Goal: Transaction & Acquisition: Purchase product/service

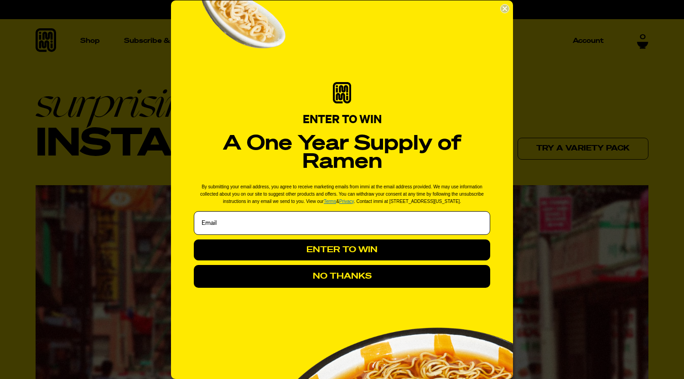
click at [397, 247] on button "ENTER TO WIN" at bounding box center [342, 249] width 296 height 21
click at [347, 230] on input "Email" at bounding box center [342, 223] width 296 height 24
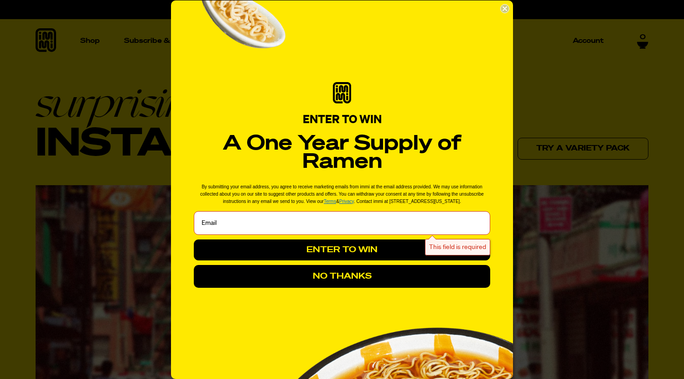
type input "pekilmartin@gmail.com"
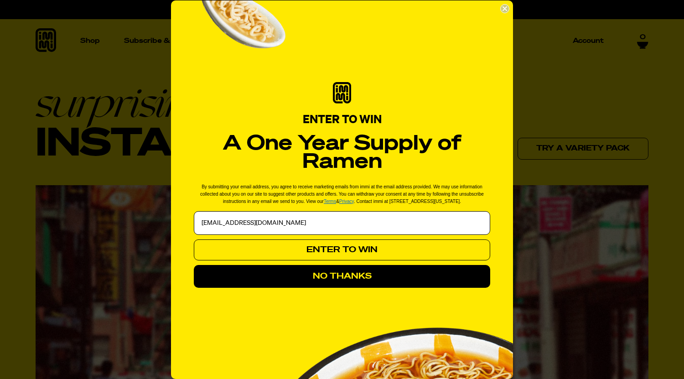
click at [315, 250] on button "ENTER TO WIN" at bounding box center [342, 249] width 296 height 21
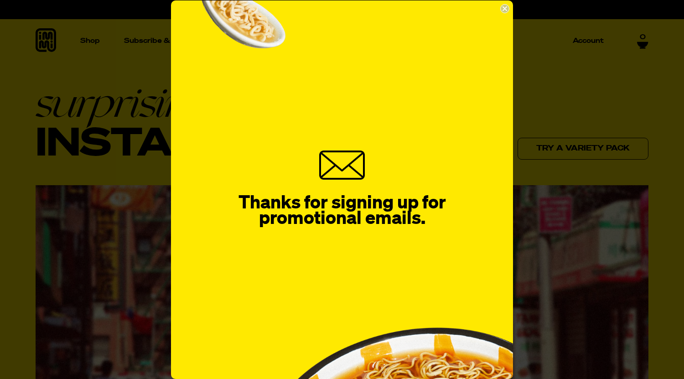
click at [505, 6] on circle "Close dialog" at bounding box center [504, 8] width 9 height 9
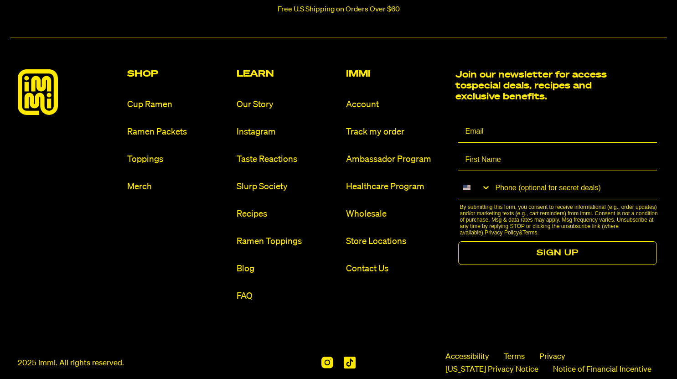
scroll to position [4252, 0]
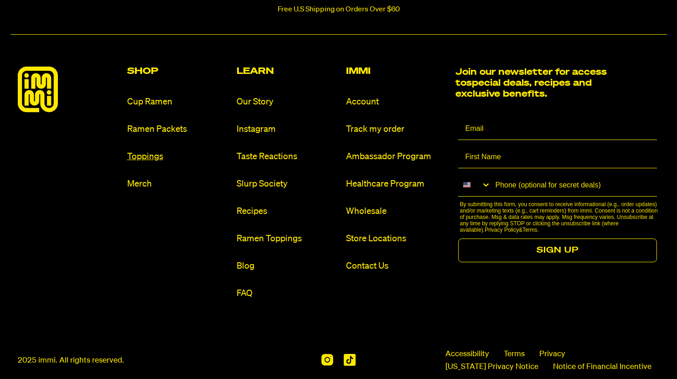
click at [156, 163] on link "Toppings" at bounding box center [178, 156] width 102 height 12
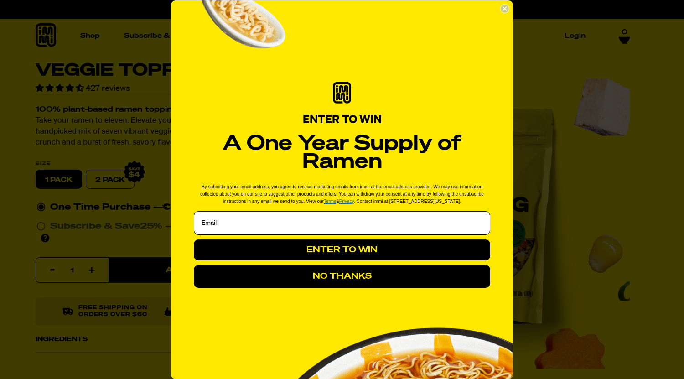
click at [506, 7] on circle "Close dialog" at bounding box center [504, 8] width 9 height 9
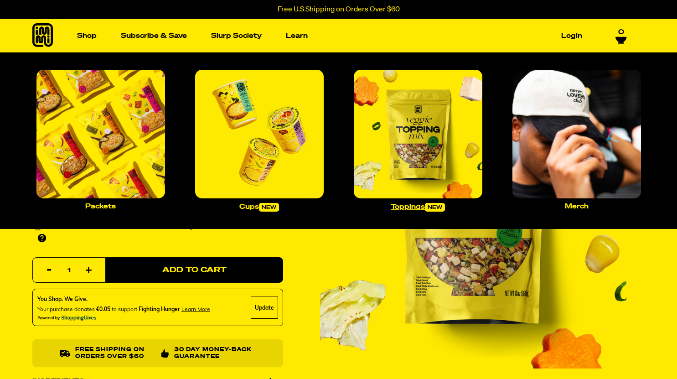
click at [436, 153] on img "Main navigation" at bounding box center [418, 134] width 129 height 129
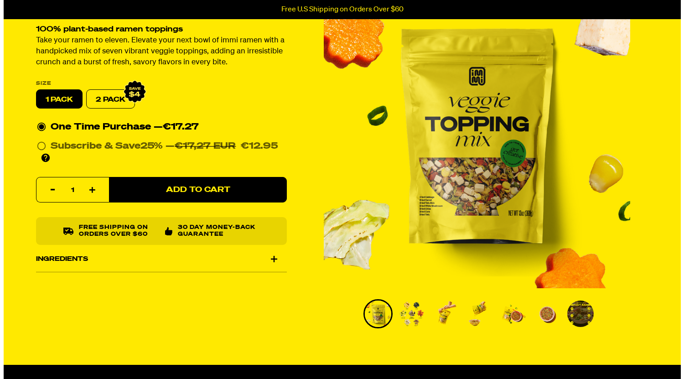
scroll to position [86, 0]
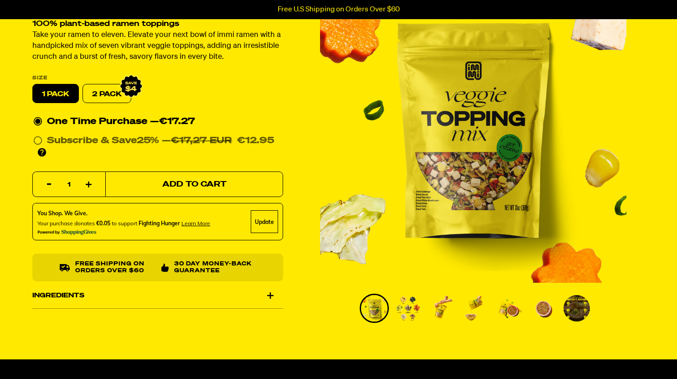
click at [188, 188] on span "Add to Cart" at bounding box center [194, 184] width 64 height 8
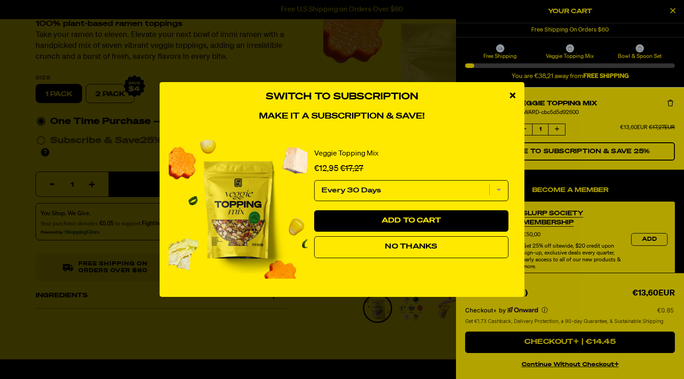
click at [410, 250] on span "No Thanks" at bounding box center [411, 246] width 52 height 7
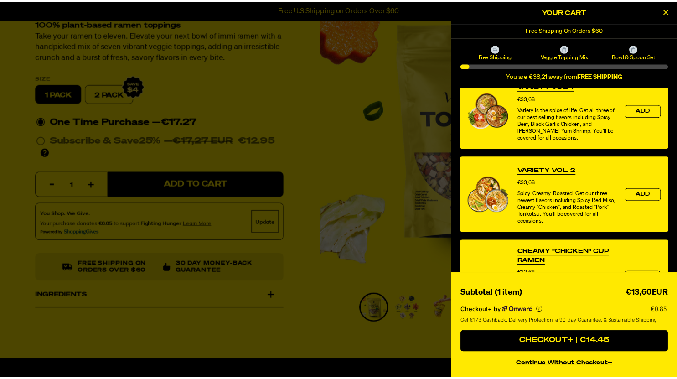
scroll to position [224, 0]
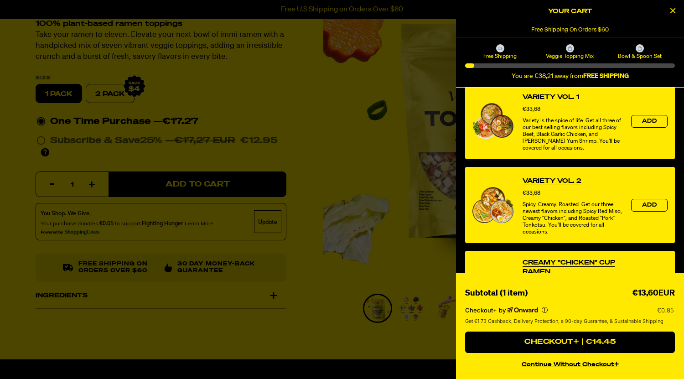
click at [339, 95] on div at bounding box center [342, 189] width 684 height 379
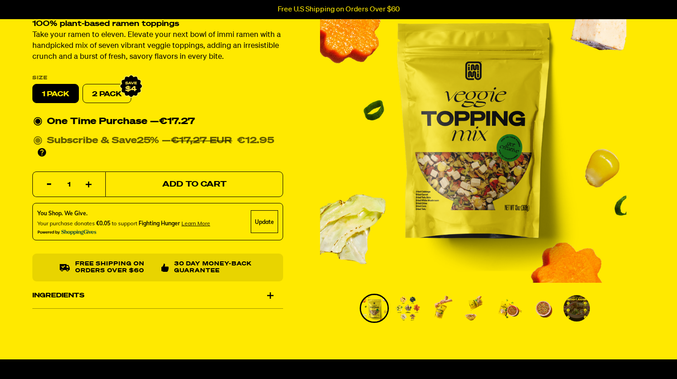
scroll to position [0, 0]
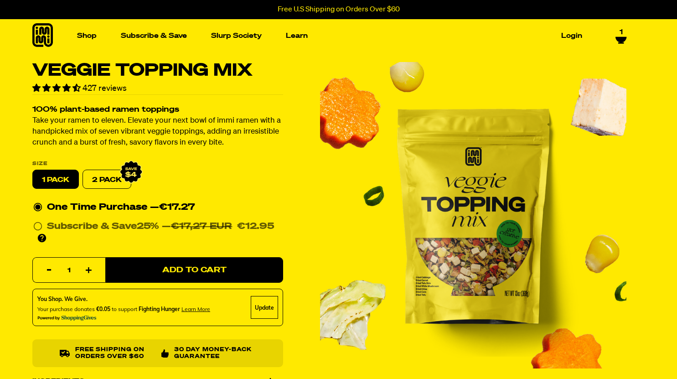
click at [620, 31] on span "1" at bounding box center [620, 32] width 3 height 8
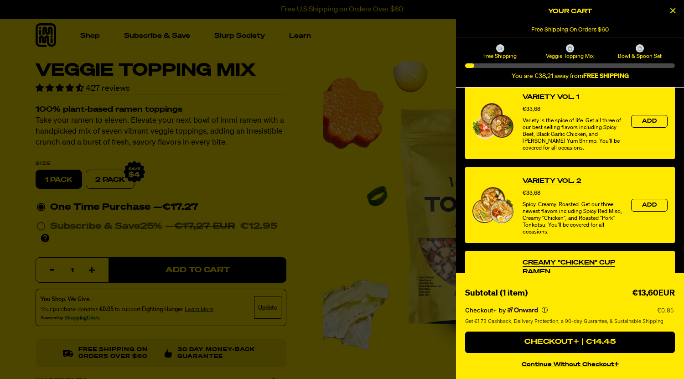
click at [640, 47] on icon at bounding box center [640, 48] width 4 height 5
click at [635, 53] on span "Bowl & Spoon Set" at bounding box center [639, 55] width 67 height 7
click at [381, 51] on div at bounding box center [342, 189] width 684 height 379
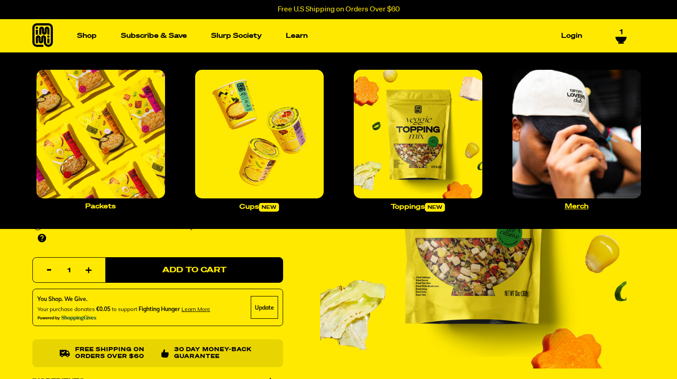
click at [577, 151] on img "Main navigation" at bounding box center [576, 134] width 129 height 129
